Goal: Task Accomplishment & Management: Manage account settings

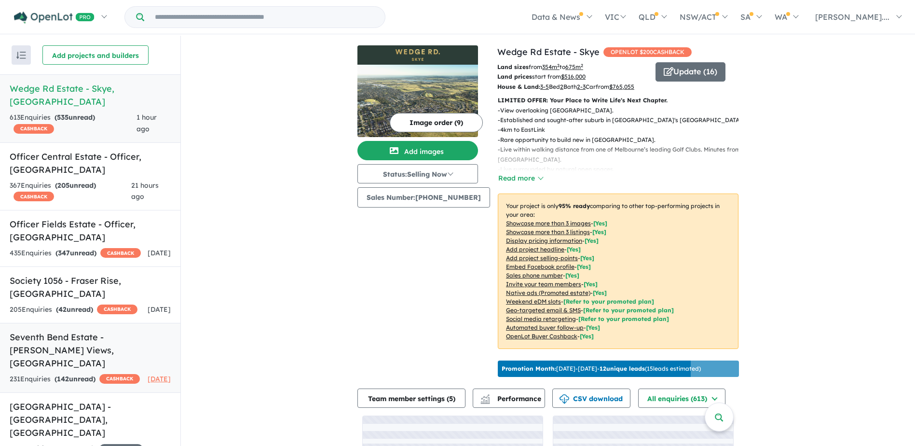
click at [70, 330] on h5 "Seventh Bend Estate - [PERSON_NAME] Views , [GEOGRAPHIC_DATA]" at bounding box center [90, 349] width 161 height 39
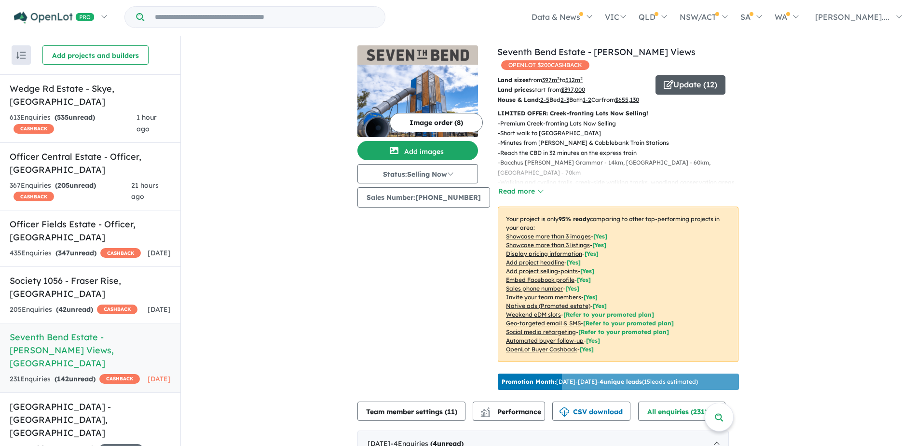
click at [690, 75] on button "Update ( 12 )" at bounding box center [691, 84] width 70 height 19
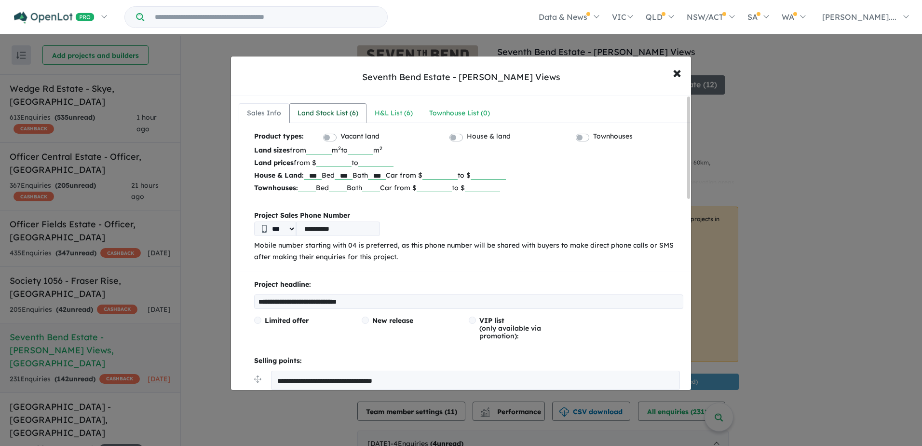
click at [303, 105] on link "Land Stock List ( 6 )" at bounding box center [327, 113] width 77 height 20
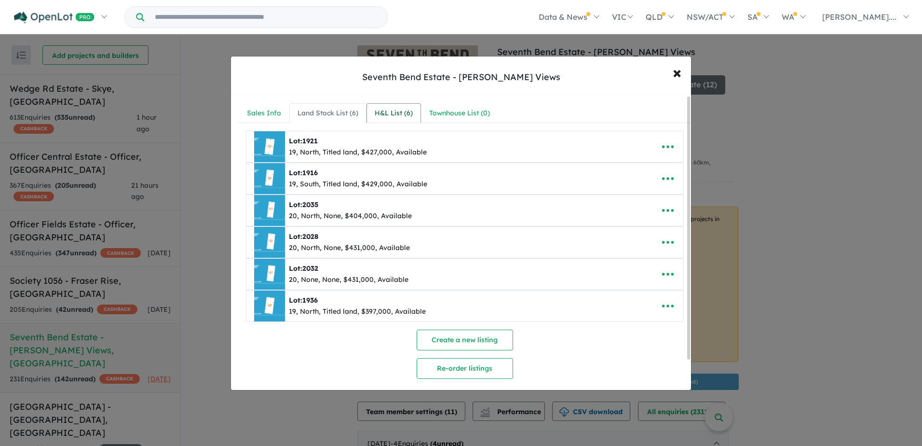
click at [393, 109] on div "H&L List ( 6 )" at bounding box center [394, 114] width 38 height 12
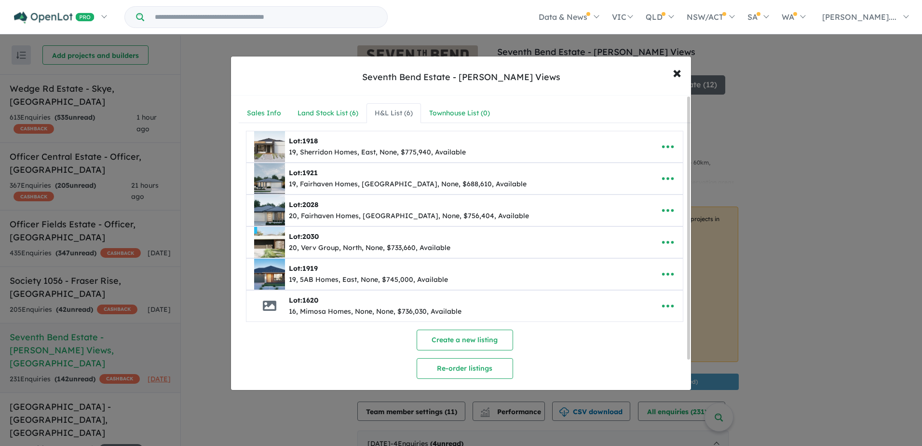
click at [329, 298] on div "Lot: 1620" at bounding box center [375, 301] width 173 height 12
click at [663, 302] on icon "button" at bounding box center [668, 306] width 14 height 14
click at [648, 323] on link "Edit" at bounding box center [646, 329] width 71 height 22
select select "**"
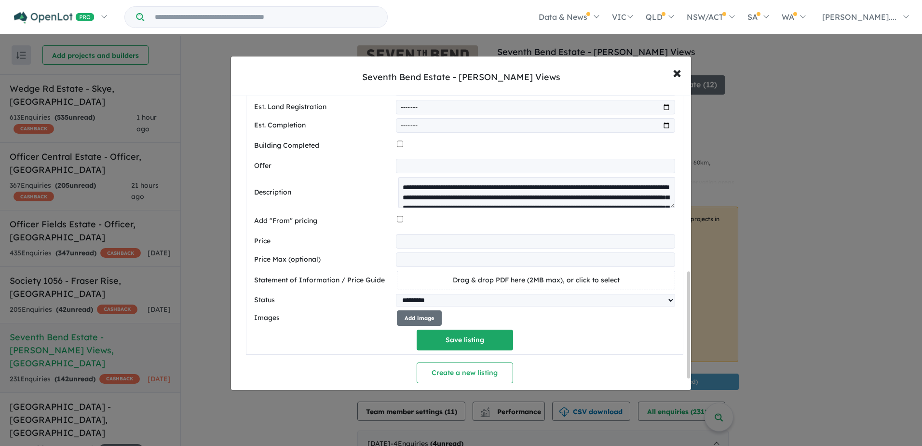
scroll to position [518, 0]
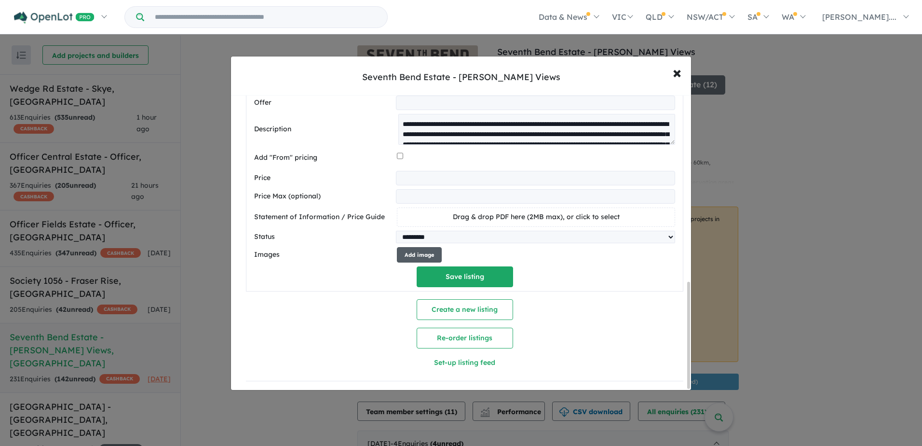
click at [427, 247] on button "Add image" at bounding box center [419, 255] width 45 height 16
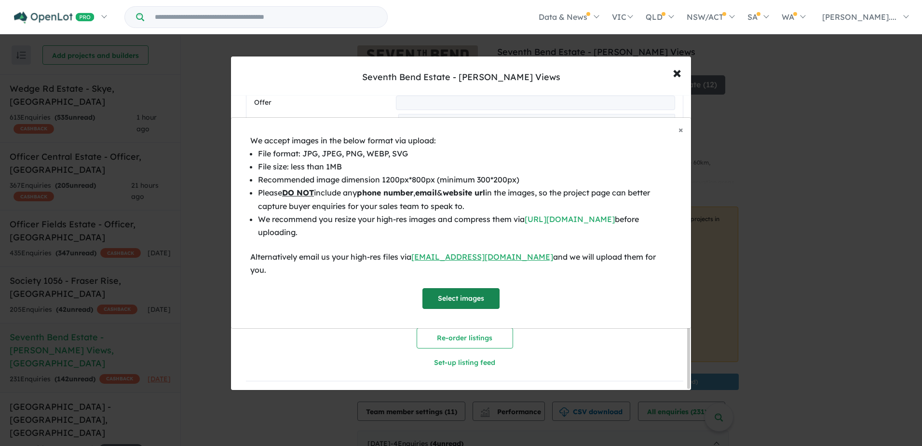
click at [439, 289] on button "Select images" at bounding box center [461, 298] width 77 height 21
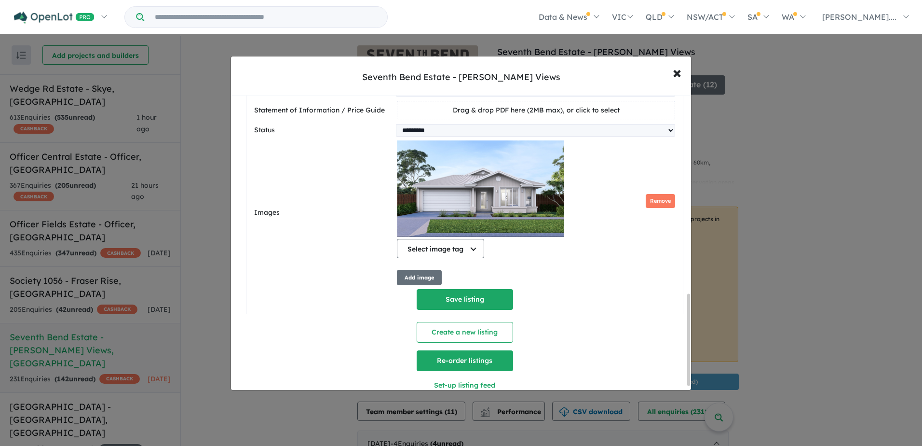
scroll to position [647, 0]
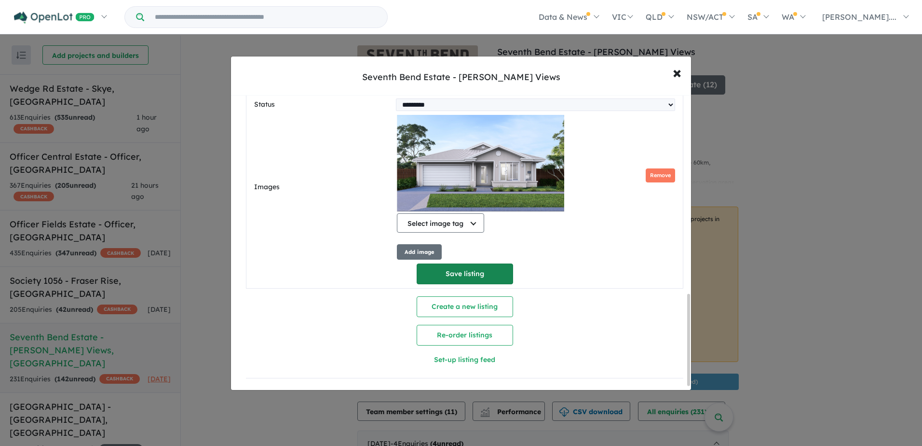
click at [458, 276] on button "Save listing" at bounding box center [465, 273] width 96 height 21
select select "**"
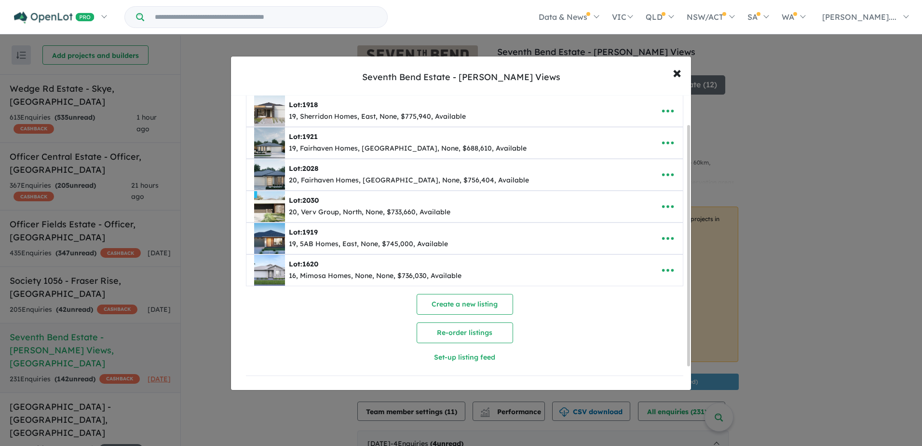
scroll to position [63, 0]
